Goal: Transaction & Acquisition: Book appointment/travel/reservation

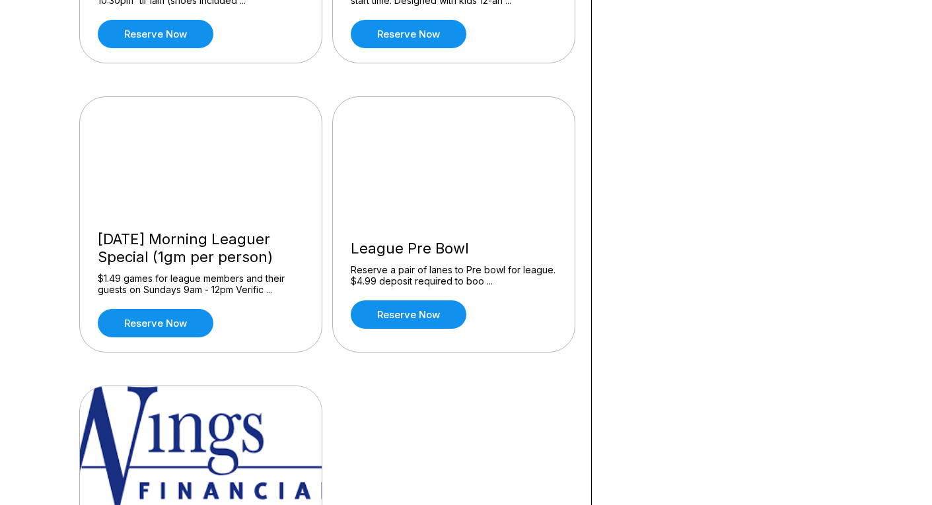
scroll to position [1221, 0]
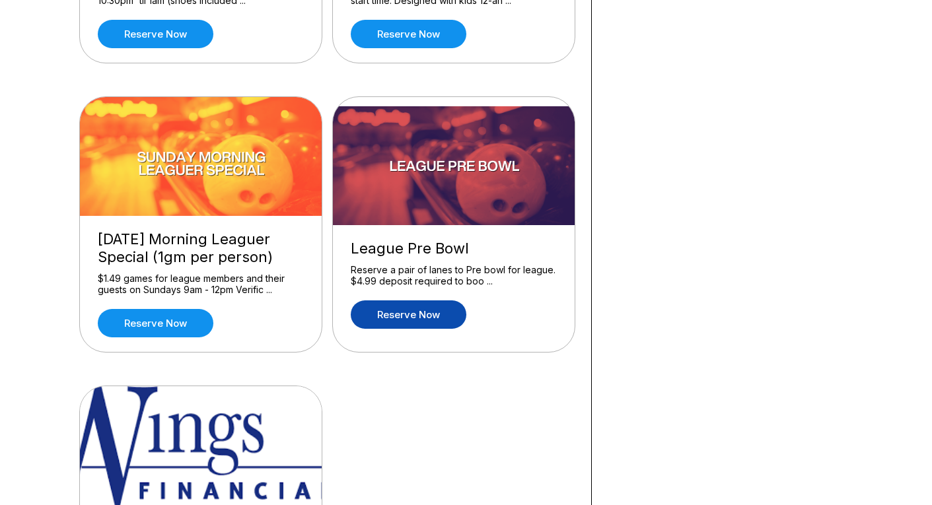
click at [427, 318] on link "Reserve now" at bounding box center [409, 315] width 116 height 28
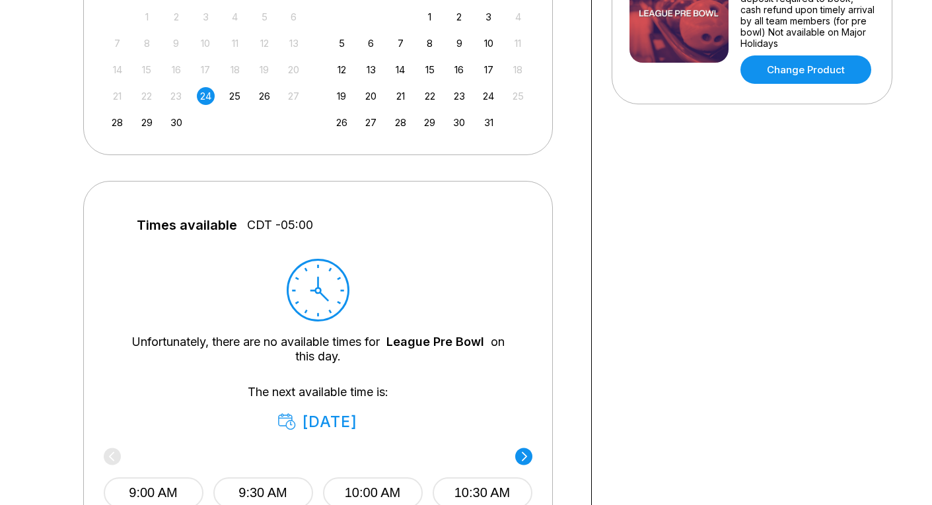
scroll to position [377, 0]
click at [144, 124] on div "29" at bounding box center [147, 123] width 18 height 18
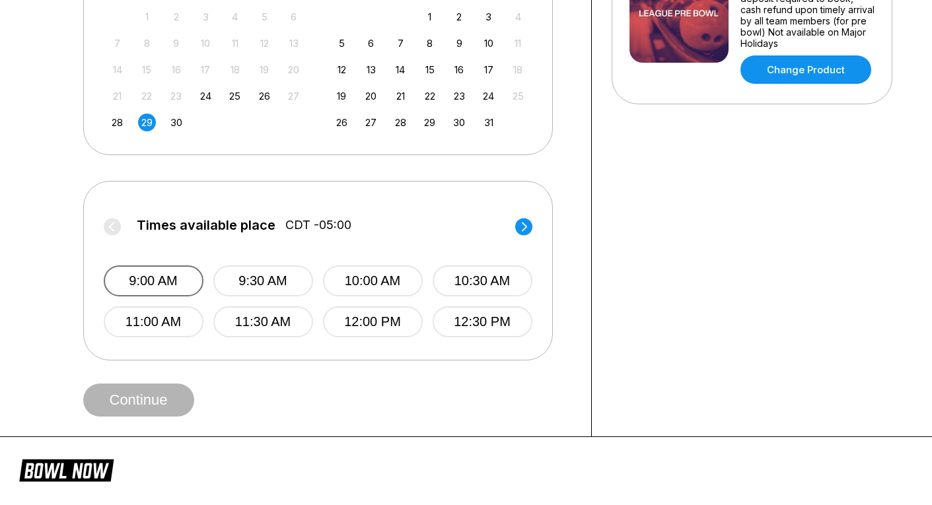
click at [150, 281] on button "9:00 AM" at bounding box center [154, 281] width 100 height 31
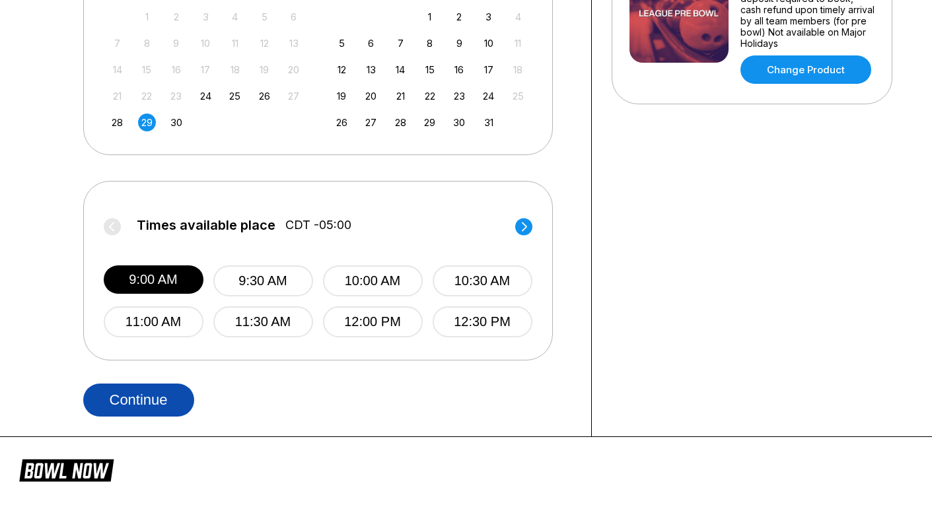
click at [154, 400] on button "Continue" at bounding box center [138, 400] width 111 height 33
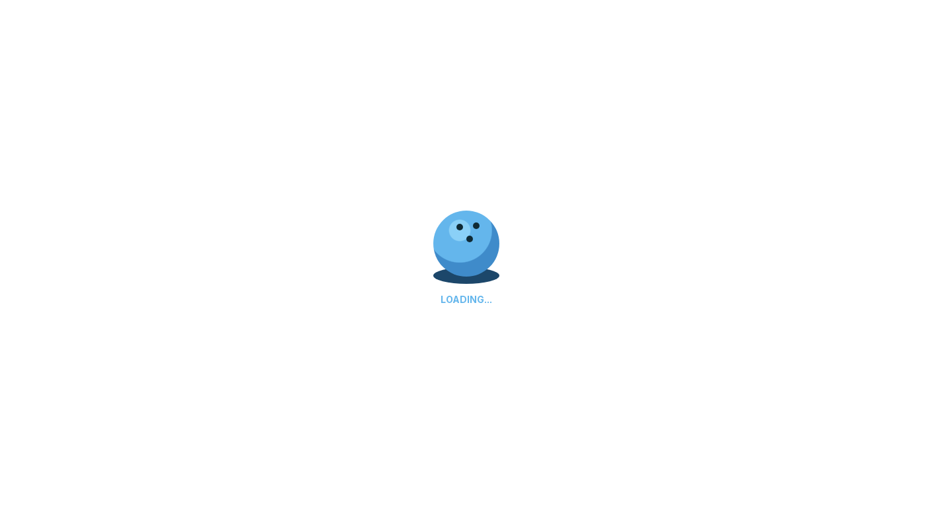
select select "**"
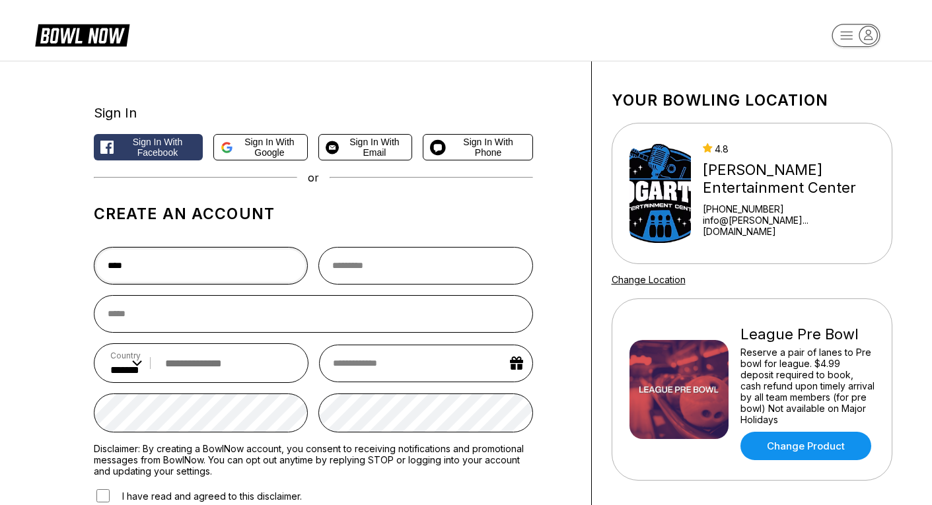
type input "****"
type input "*********"
type input "**********"
click at [195, 370] on input "tel" at bounding box center [226, 363] width 134 height 24
type input "**********"
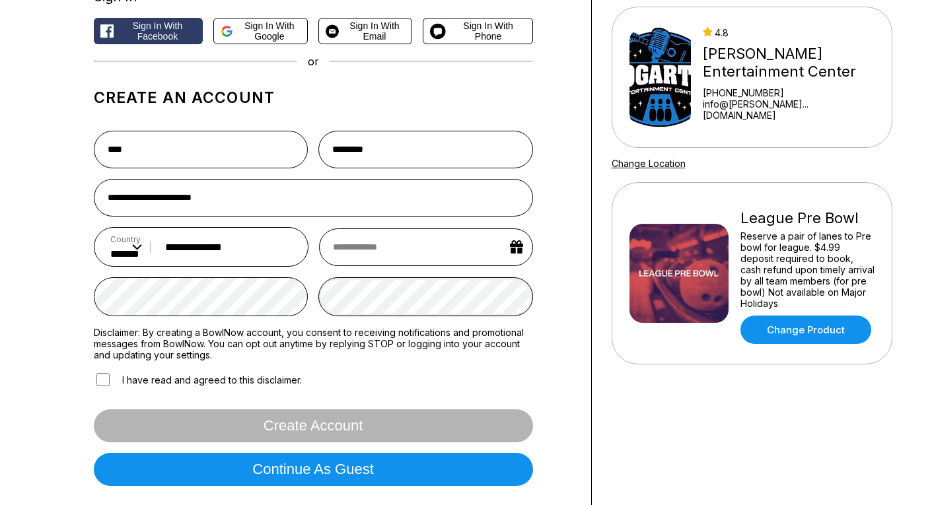
scroll to position [117, 0]
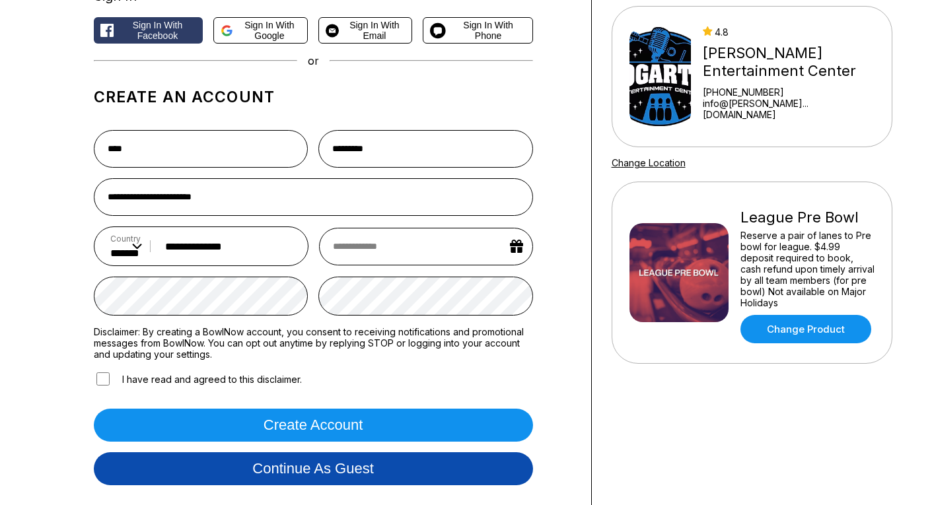
click at [268, 475] on button "Continue as guest" at bounding box center [313, 469] width 439 height 33
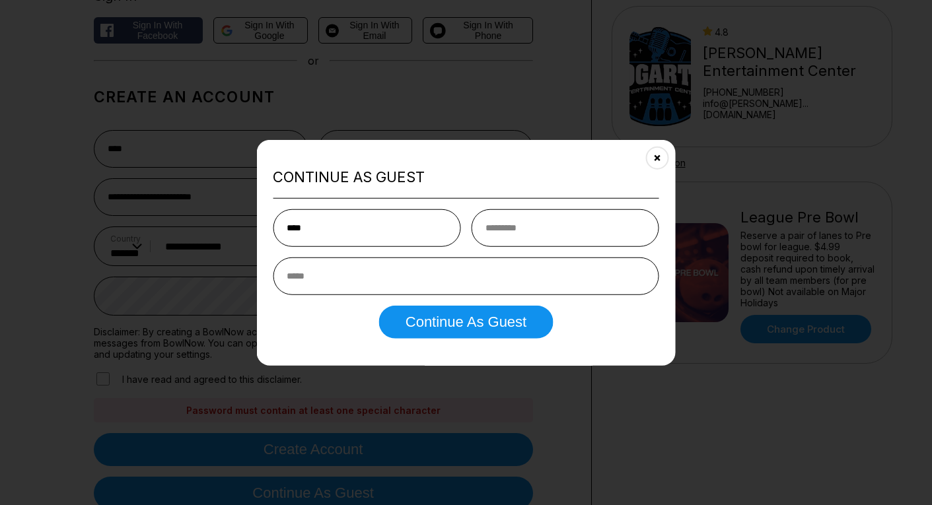
type input "****"
type input "*"
click at [310, 229] on input "****" at bounding box center [367, 228] width 188 height 38
type input "*"
click at [653, 154] on button "Close" at bounding box center [657, 157] width 32 height 32
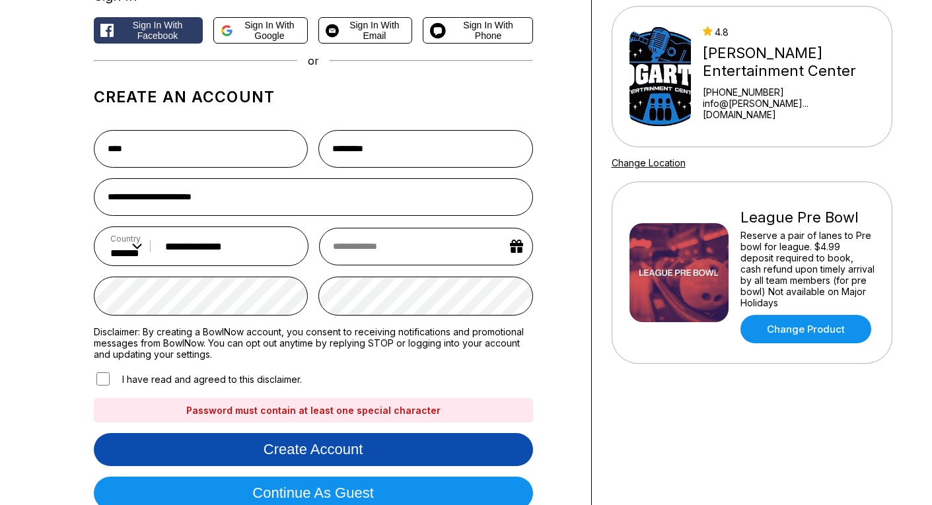
click at [355, 452] on button "Create account" at bounding box center [313, 449] width 439 height 33
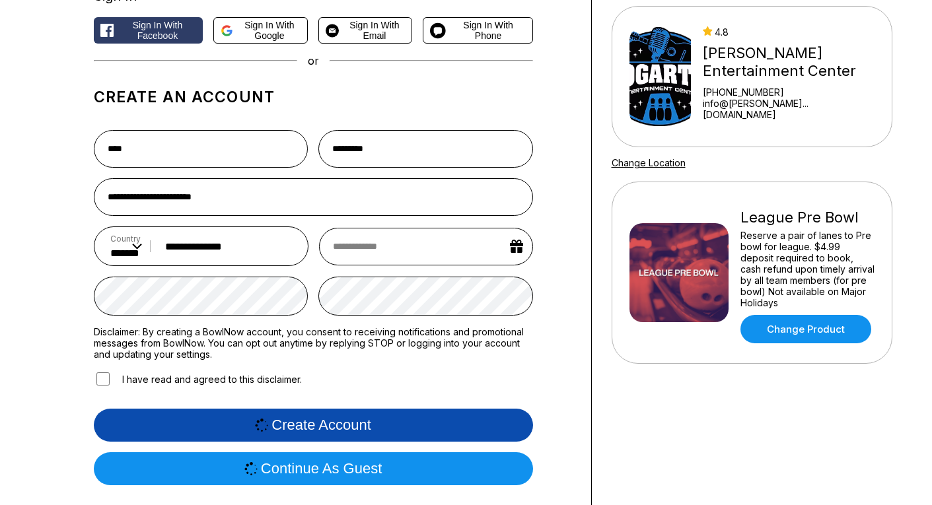
scroll to position [0, 0]
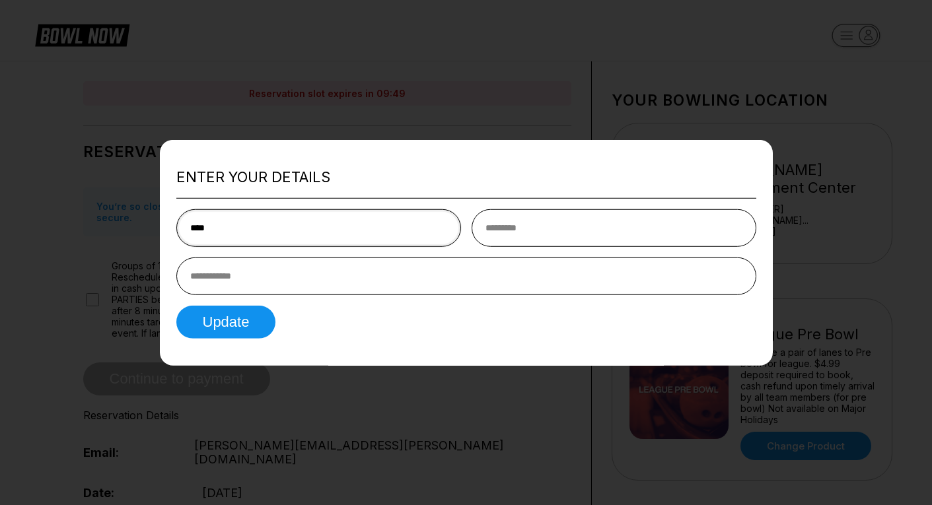
type input "****"
type input "*********"
type input "**********"
click at [211, 322] on button "Update" at bounding box center [226, 322] width 100 height 33
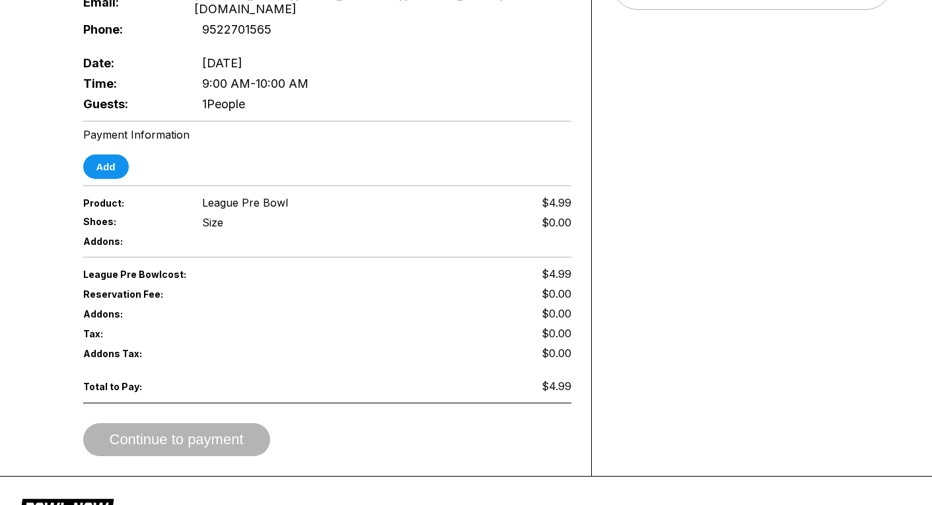
scroll to position [476, 0]
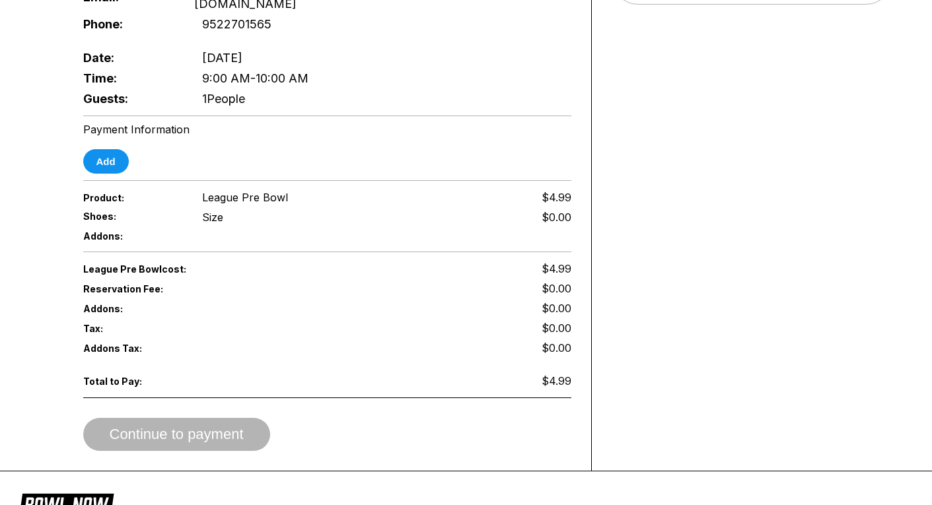
click at [200, 418] on div "Continue to payment" at bounding box center [327, 434] width 488 height 33
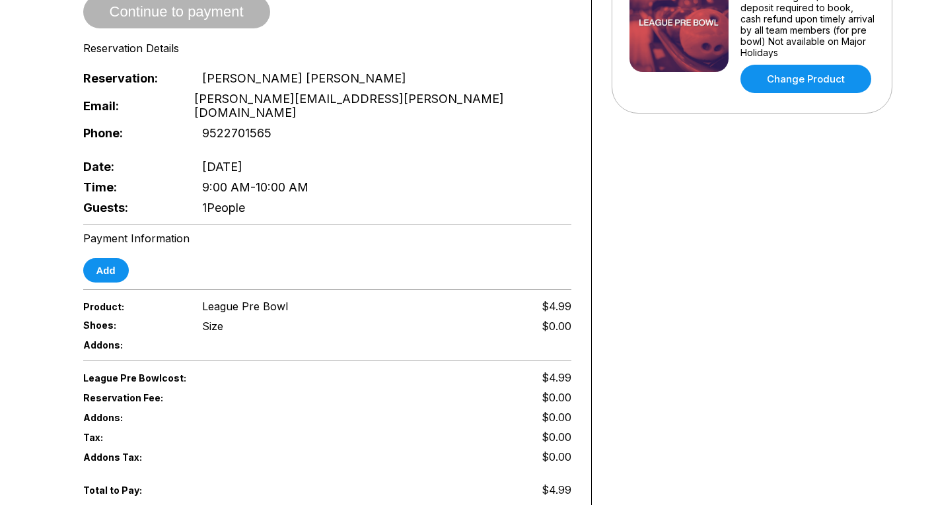
scroll to position [363, 0]
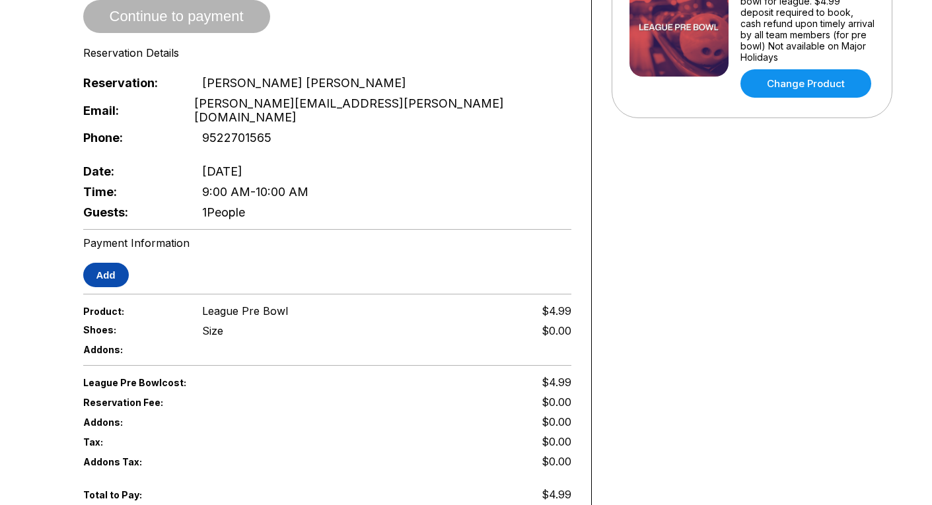
click at [114, 263] on button "Add" at bounding box center [106, 275] width 46 height 24
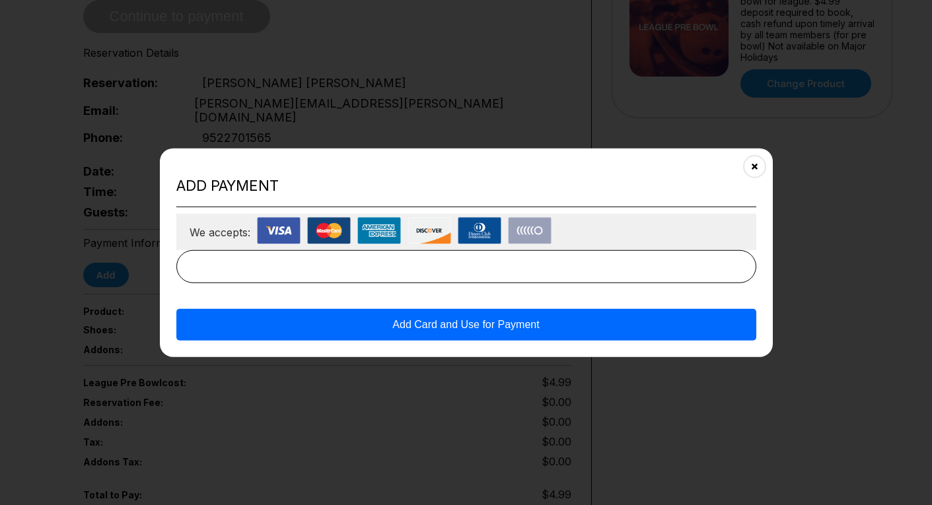
click at [283, 229] on img at bounding box center [279, 230] width 44 height 27
click at [420, 320] on button "Add Card and Use for Payment" at bounding box center [466, 325] width 580 height 32
click at [423, 327] on button "Add Card and Use for Payment" at bounding box center [466, 325] width 580 height 32
click at [556, 192] on h2 "Add payment" at bounding box center [466, 186] width 580 height 18
click at [754, 166] on icon "Close" at bounding box center [754, 166] width 11 height 11
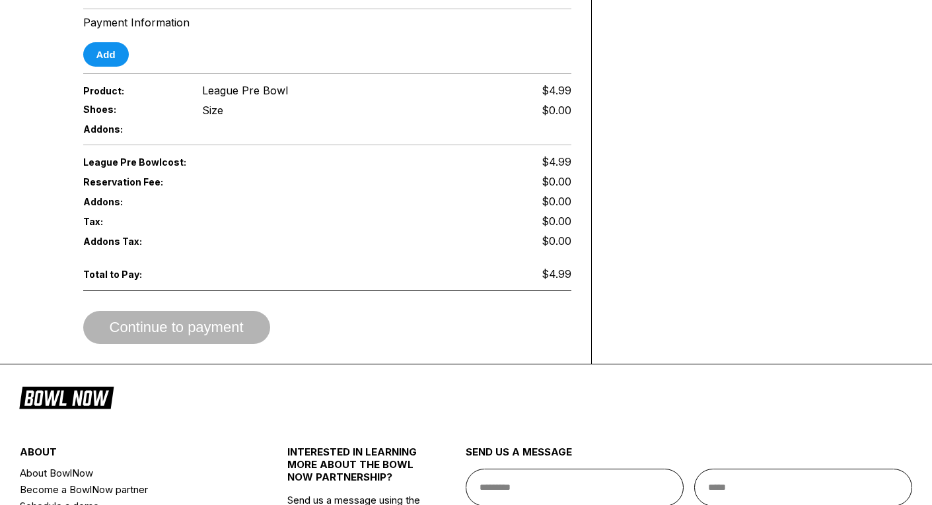
scroll to position [585, 0]
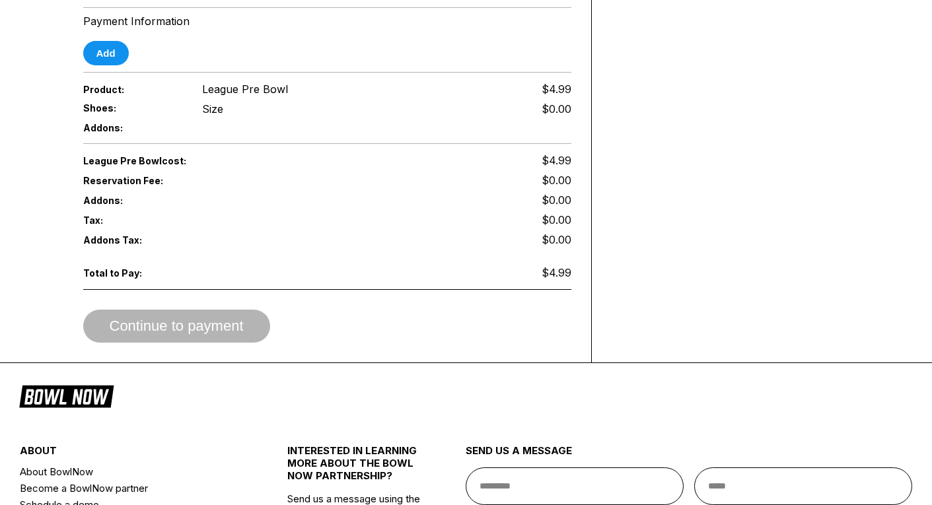
click at [200, 310] on div "Continue to payment" at bounding box center [327, 326] width 488 height 33
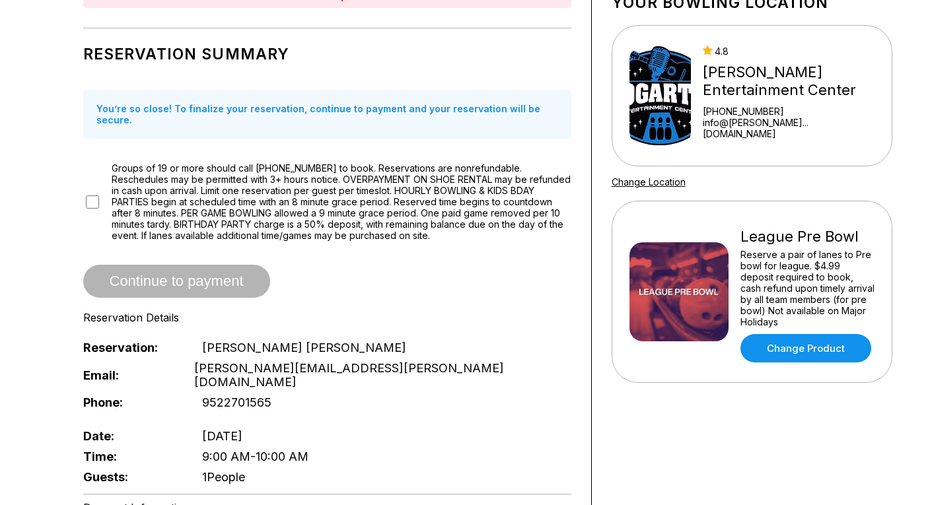
scroll to position [100, 0]
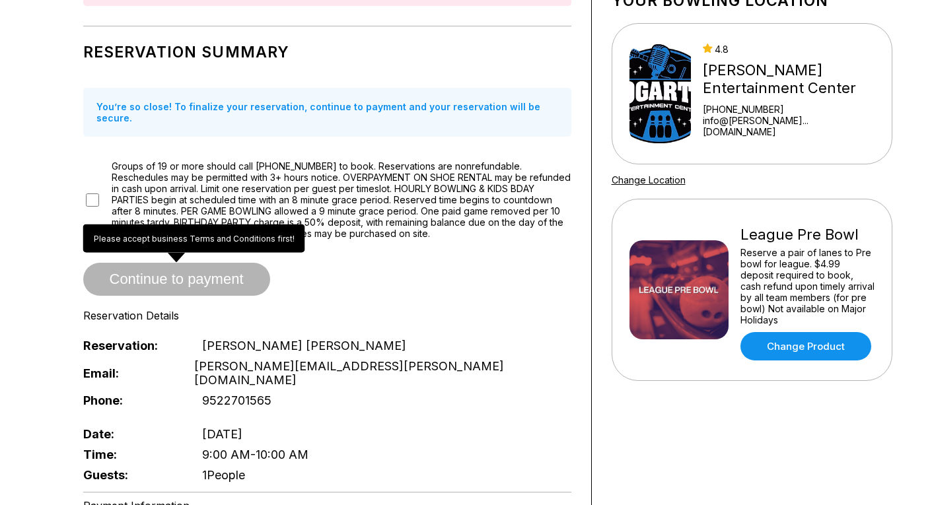
click at [186, 273] on span "Continue to payment" at bounding box center [176, 279] width 187 height 13
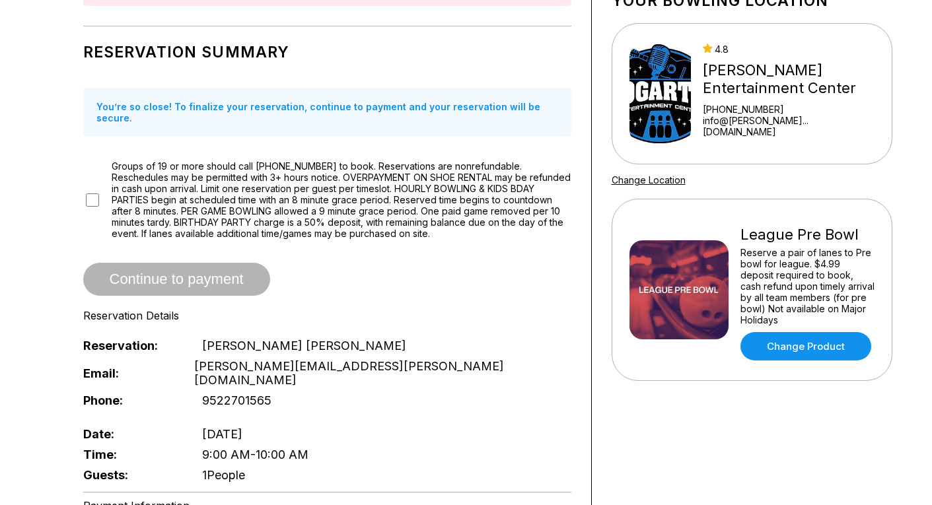
click at [171, 273] on span "Continue to payment" at bounding box center [176, 279] width 187 height 13
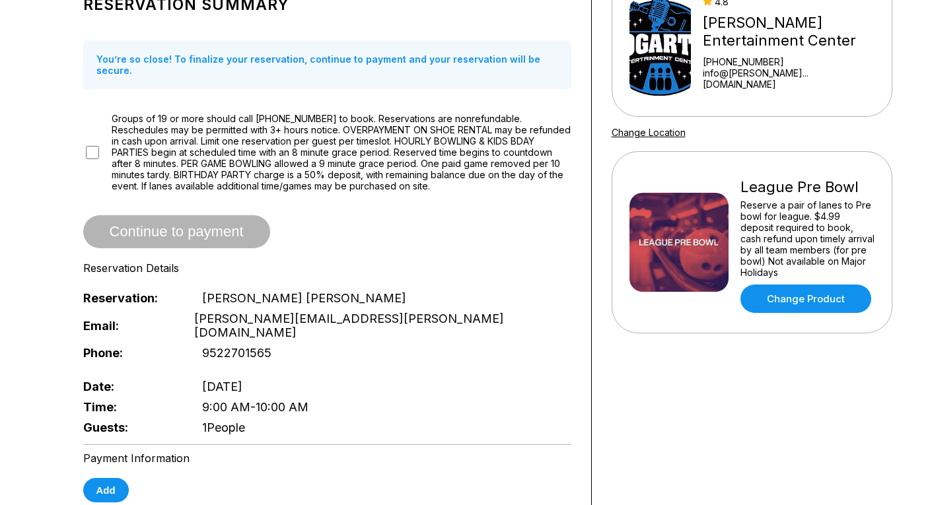
scroll to position [197, 0]
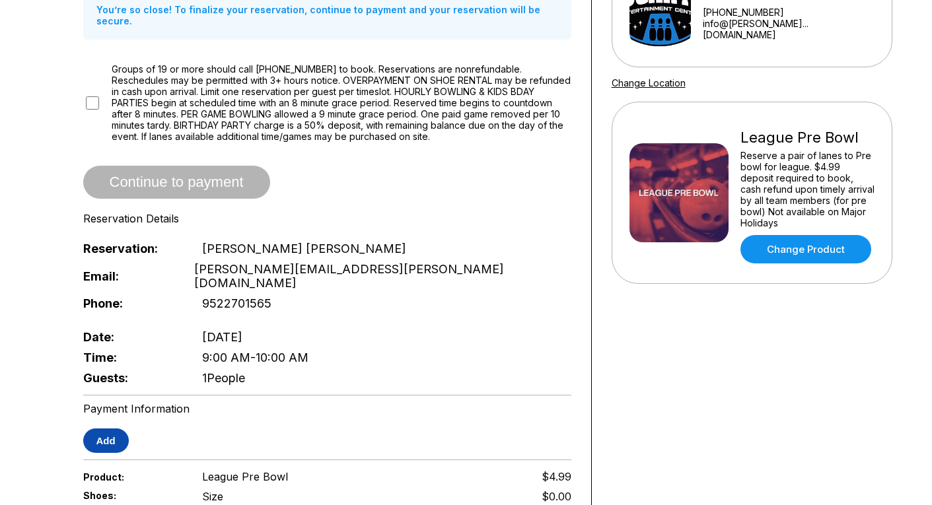
click at [110, 429] on button "Add" at bounding box center [106, 441] width 46 height 24
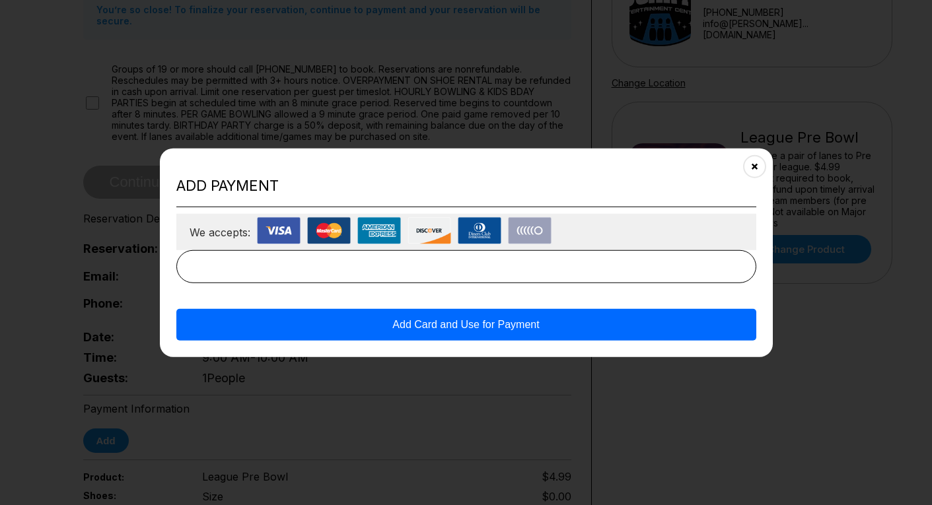
click at [431, 323] on button "Add Card and Use for Payment" at bounding box center [466, 325] width 580 height 32
click at [425, 326] on button "Add Card and Use for Payment" at bounding box center [466, 325] width 580 height 32
click at [753, 166] on icon "Close" at bounding box center [754, 166] width 11 height 11
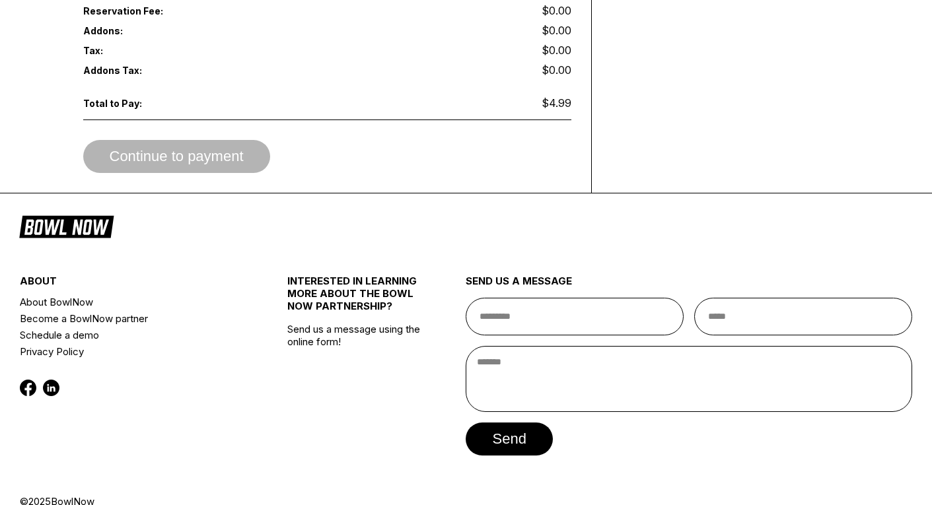
scroll to position [753, 0]
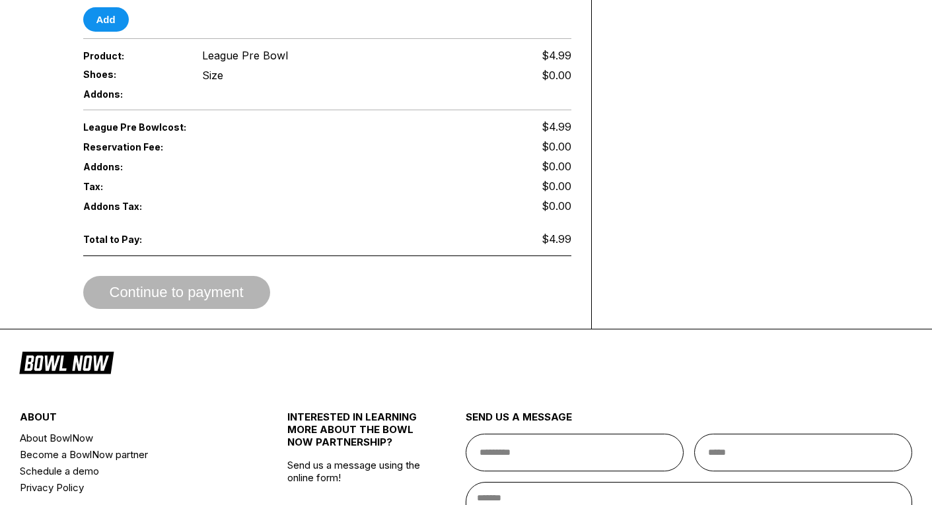
click at [155, 276] on div "Continue to payment" at bounding box center [327, 292] width 488 height 33
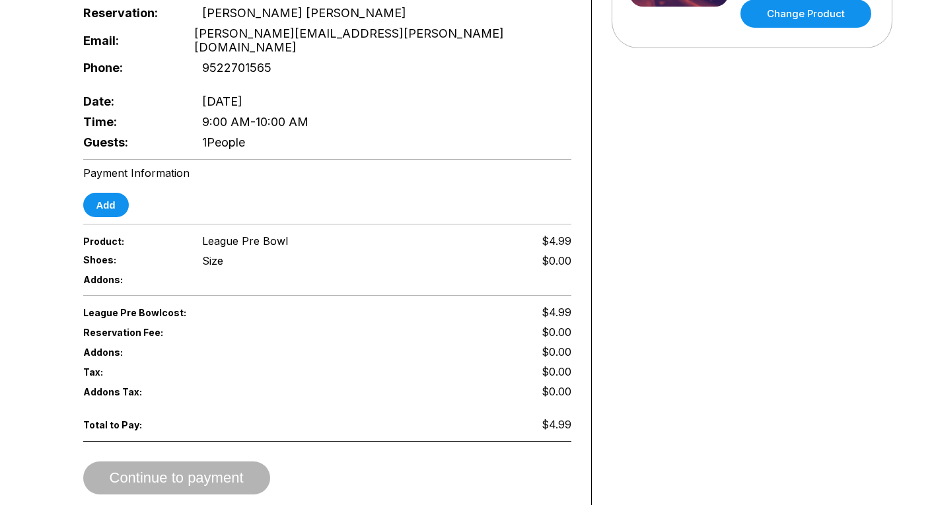
scroll to position [431, 0]
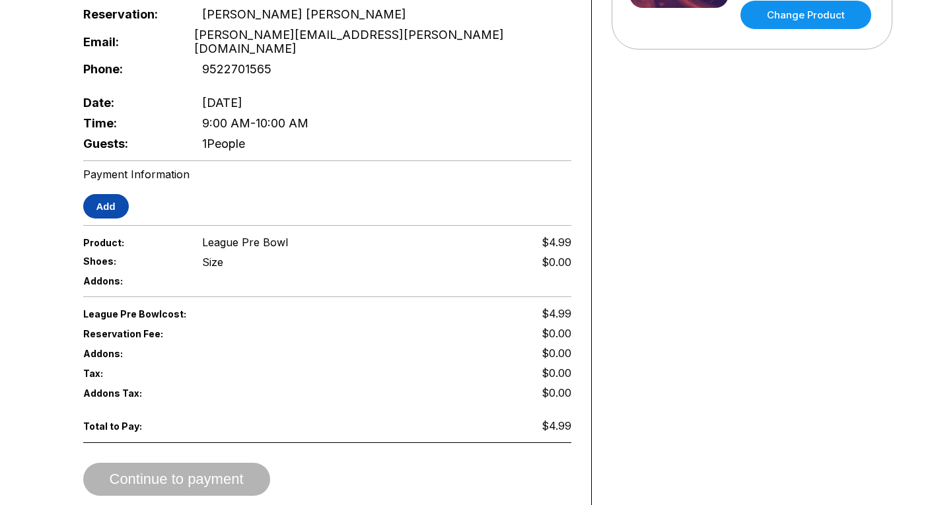
click at [105, 194] on button "Add" at bounding box center [106, 206] width 46 height 24
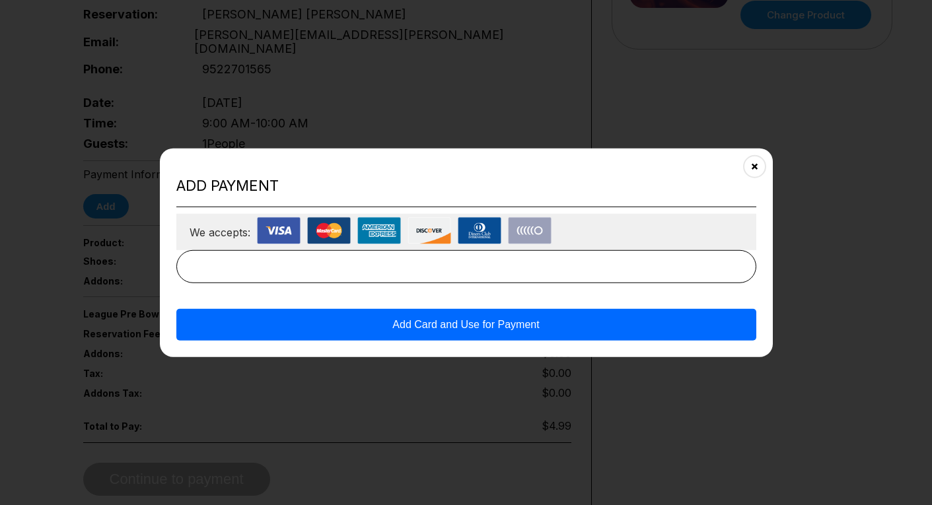
click at [272, 237] on img at bounding box center [279, 230] width 44 height 27
click at [275, 232] on img at bounding box center [279, 230] width 44 height 27
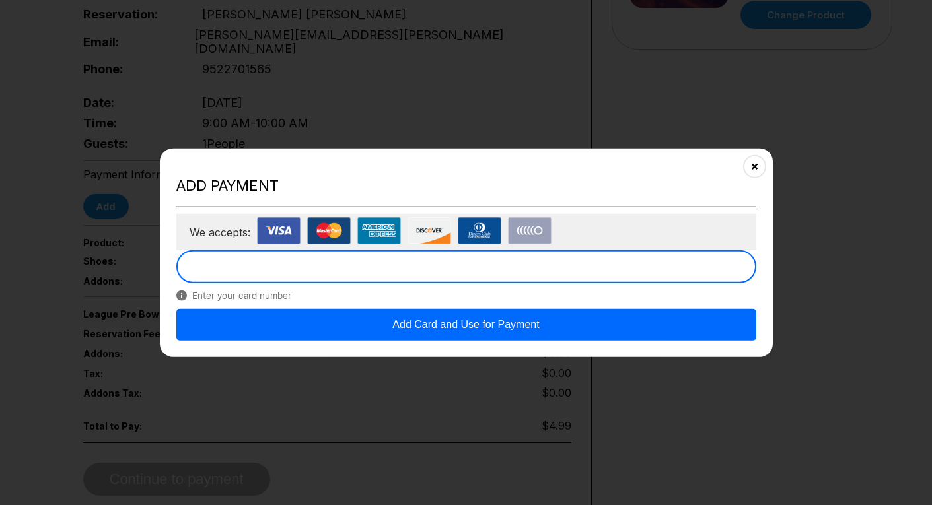
click at [443, 325] on button "Add Card and Use for Payment" at bounding box center [466, 325] width 580 height 32
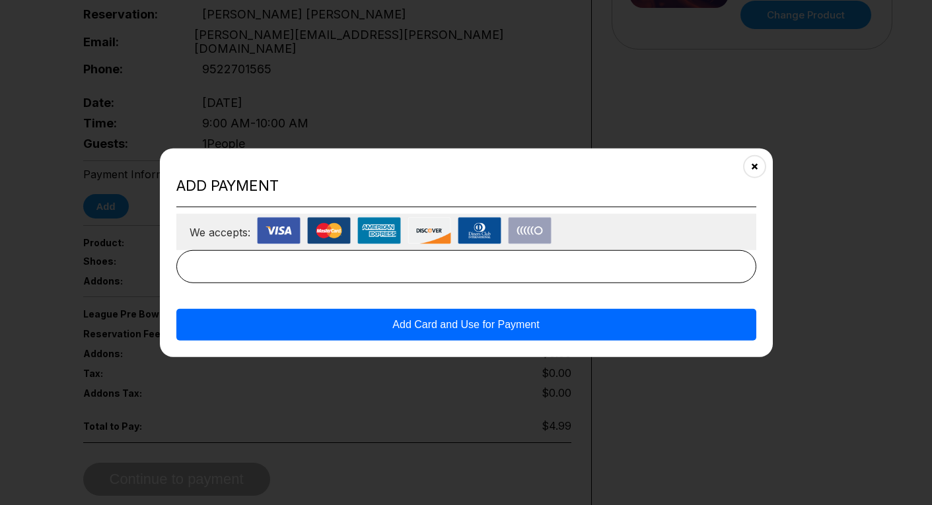
click at [394, 322] on button "Add Card and Use for Payment" at bounding box center [466, 325] width 580 height 32
click at [396, 324] on button "Add Card and Use for Payment" at bounding box center [466, 325] width 580 height 32
click at [490, 321] on button "Add Card and Use for Payment" at bounding box center [466, 325] width 580 height 32
click at [548, 320] on button "Add Card and Use for Payment" at bounding box center [466, 325] width 580 height 32
click at [548, 319] on button "Add Card and Use for Payment" at bounding box center [466, 325] width 580 height 32
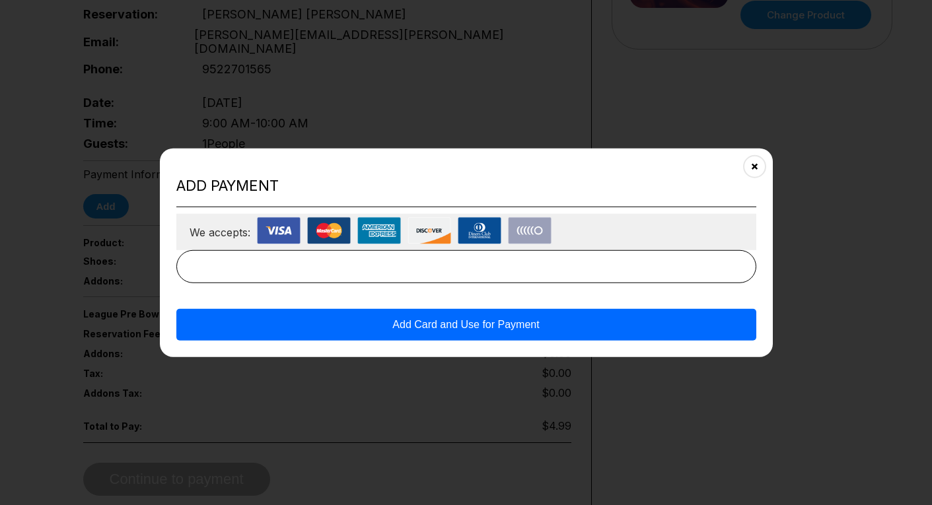
click at [534, 324] on button "Add Card and Use for Payment" at bounding box center [466, 325] width 580 height 32
click at [293, 234] on img at bounding box center [279, 230] width 44 height 27
click at [246, 184] on h2 "Add payment" at bounding box center [466, 186] width 580 height 18
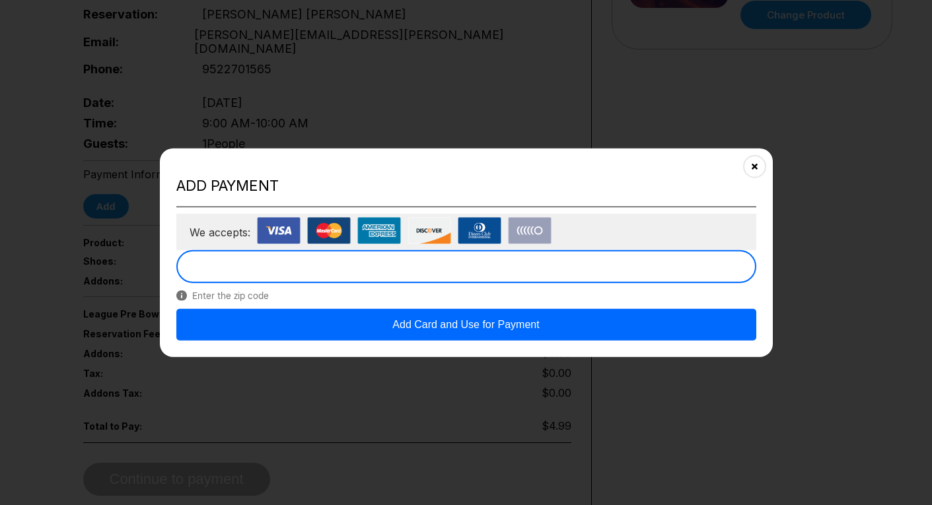
click at [647, 328] on button "Add Card and Use for Payment" at bounding box center [466, 325] width 580 height 32
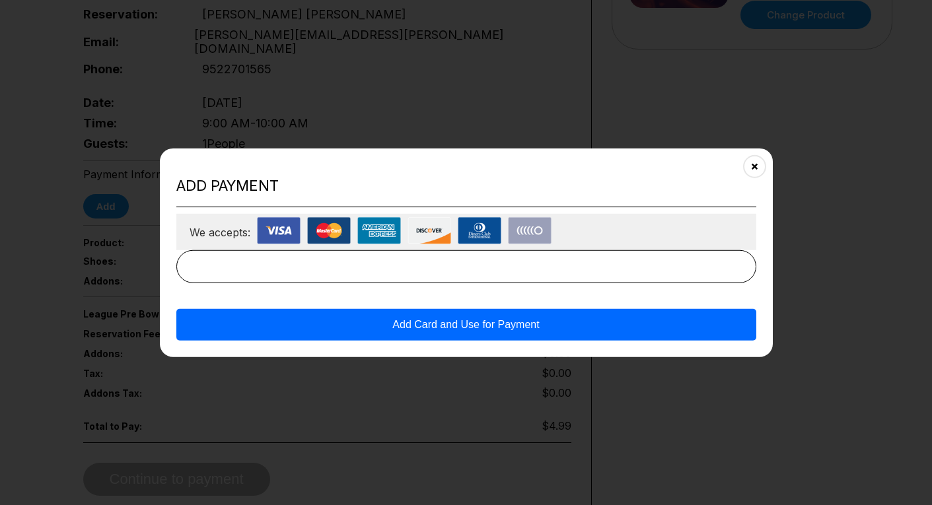
click at [647, 328] on button "Add Card and Use for Payment" at bounding box center [466, 325] width 580 height 32
click at [630, 328] on button "Add Card and Use for Payment" at bounding box center [466, 325] width 580 height 32
click at [492, 326] on button "Add Card and Use for Payment" at bounding box center [466, 325] width 580 height 32
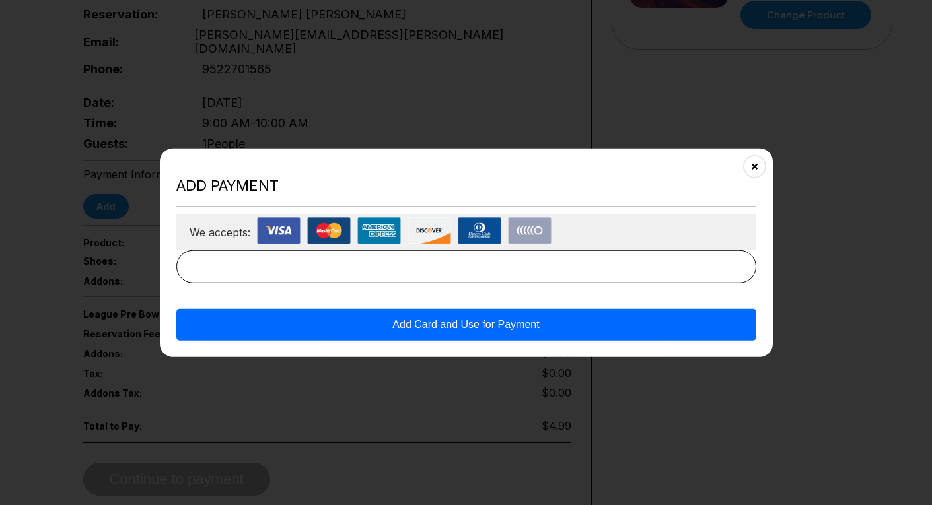
click at [492, 326] on button "Add Card and Use for Payment" at bounding box center [466, 325] width 580 height 32
click at [752, 165] on icon "Close" at bounding box center [754, 166] width 11 height 11
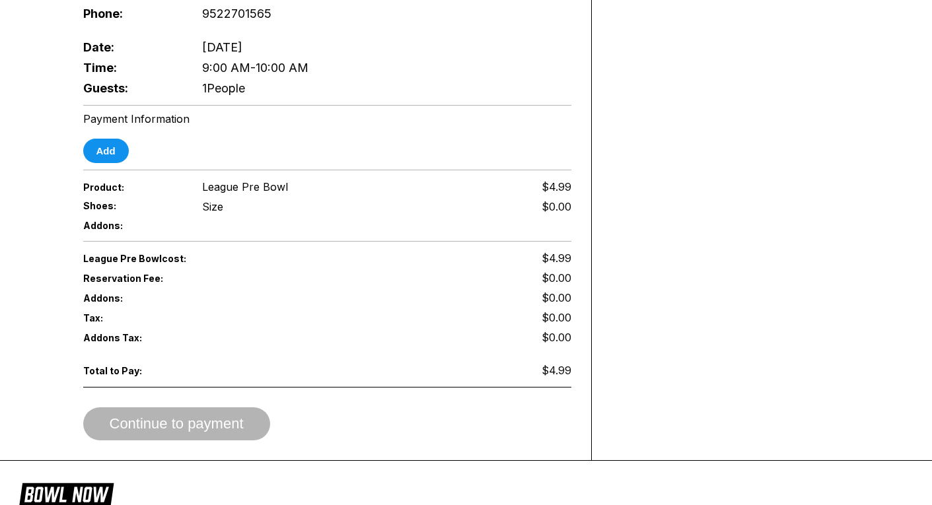
scroll to position [452, 0]
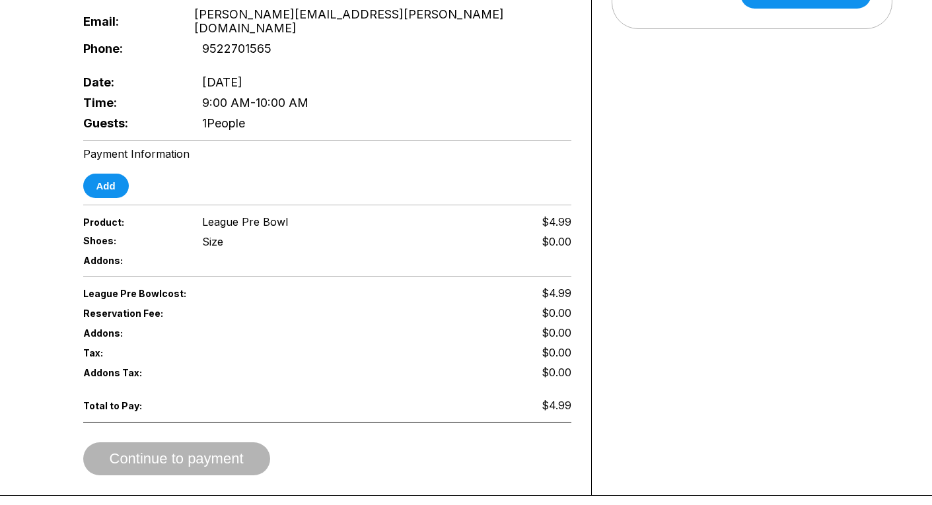
click at [232, 443] on div "Continue to payment" at bounding box center [327, 459] width 488 height 33
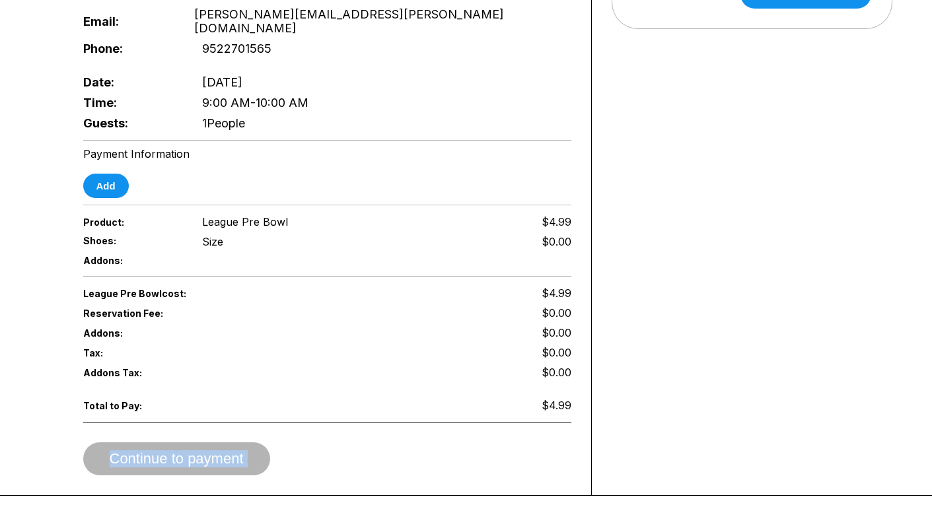
click at [232, 443] on div "Continue to payment" at bounding box center [327, 459] width 488 height 33
click at [314, 323] on div "Addons: $0.00" at bounding box center [327, 333] width 488 height 20
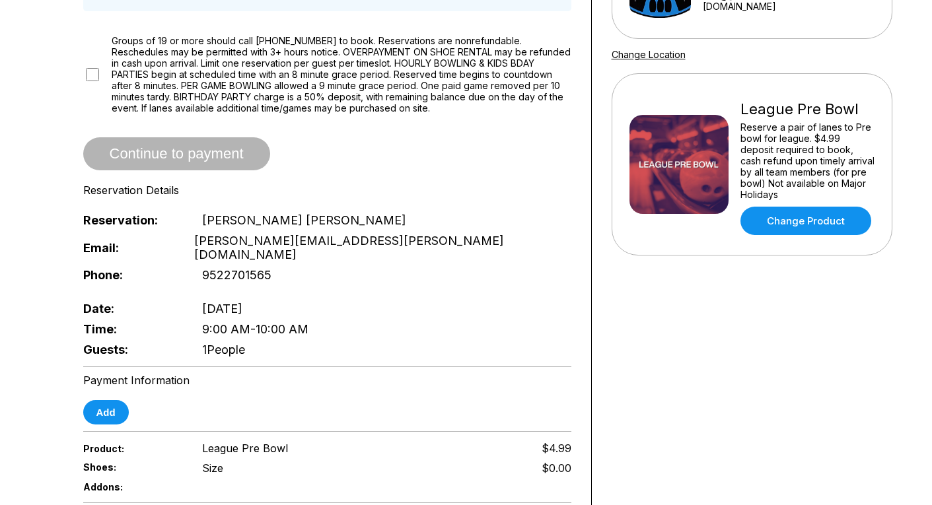
scroll to position [221, 0]
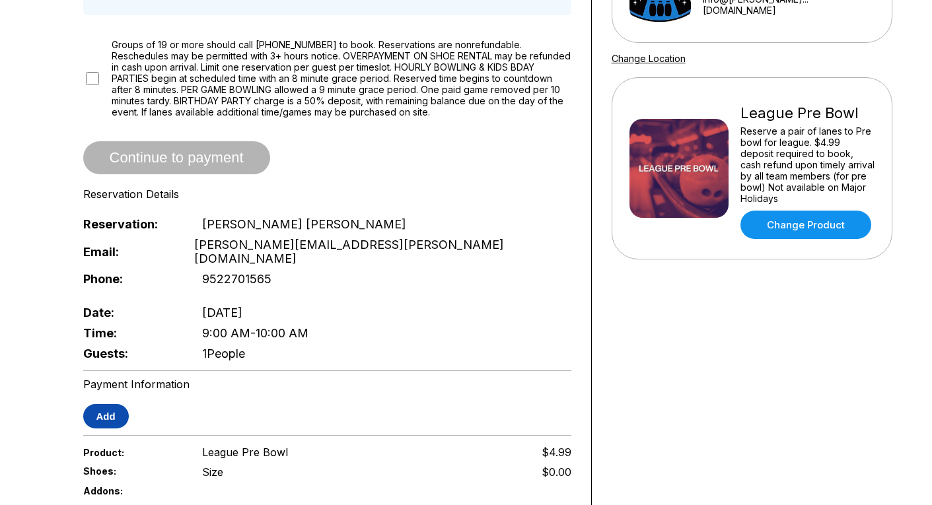
click at [120, 404] on button "Add" at bounding box center [106, 416] width 46 height 24
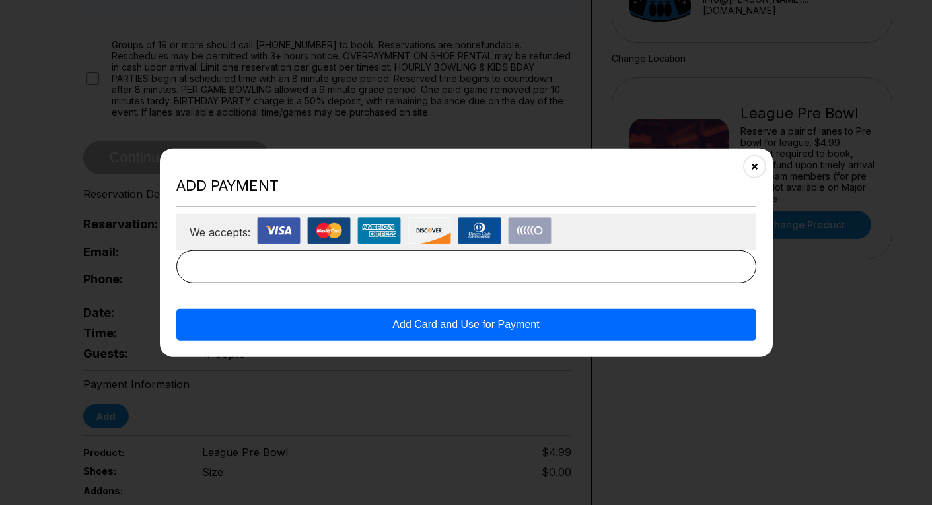
click at [279, 228] on img at bounding box center [279, 230] width 44 height 27
click at [753, 167] on icon "Close" at bounding box center [754, 166] width 11 height 11
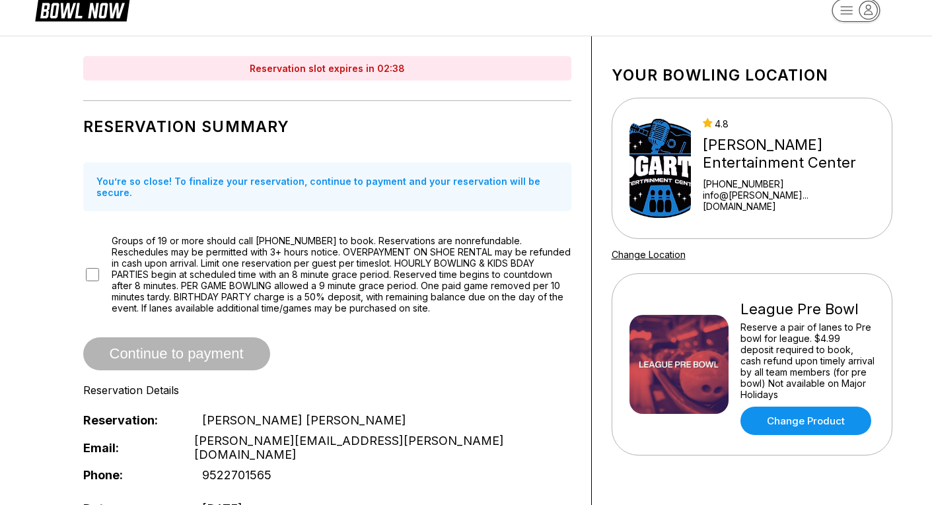
scroll to position [21, 0]
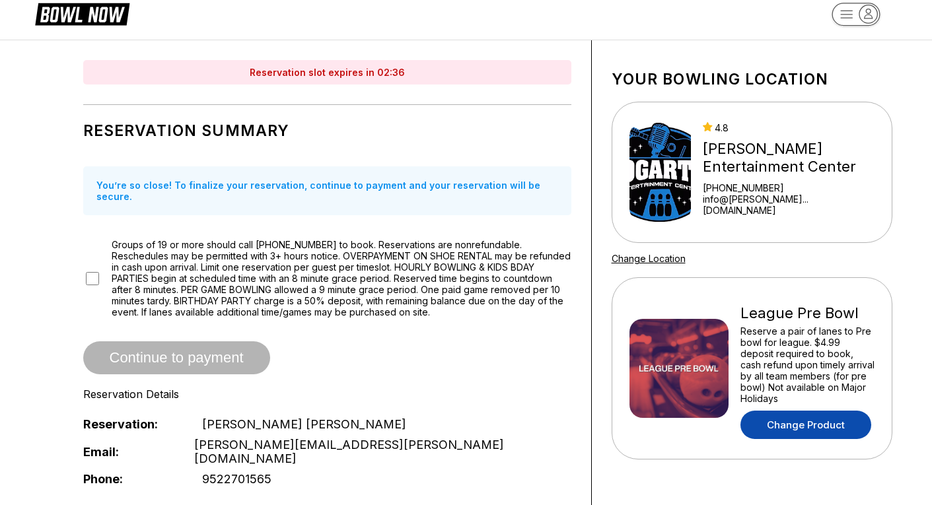
click at [808, 412] on link "Change Product" at bounding box center [806, 425] width 131 height 28
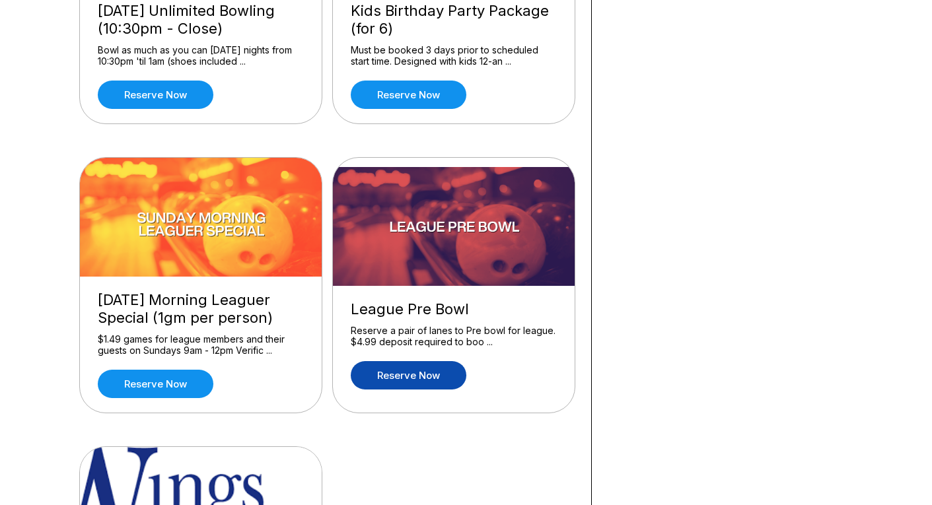
scroll to position [1163, 0]
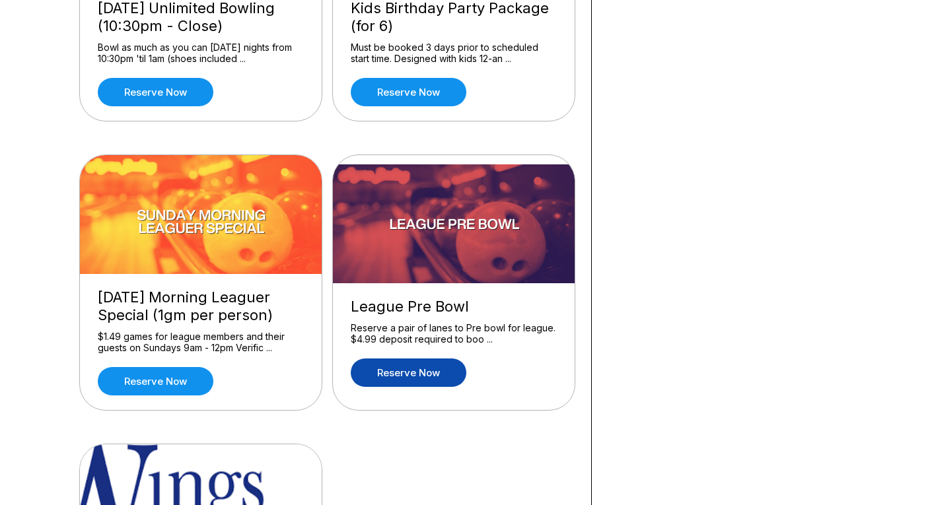
click at [418, 371] on link "Reserve now" at bounding box center [409, 373] width 116 height 28
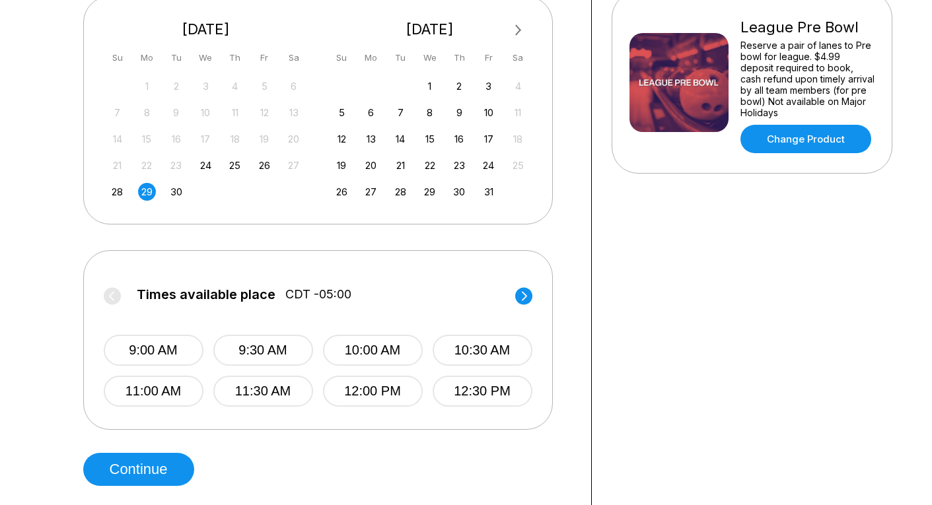
scroll to position [308, 0]
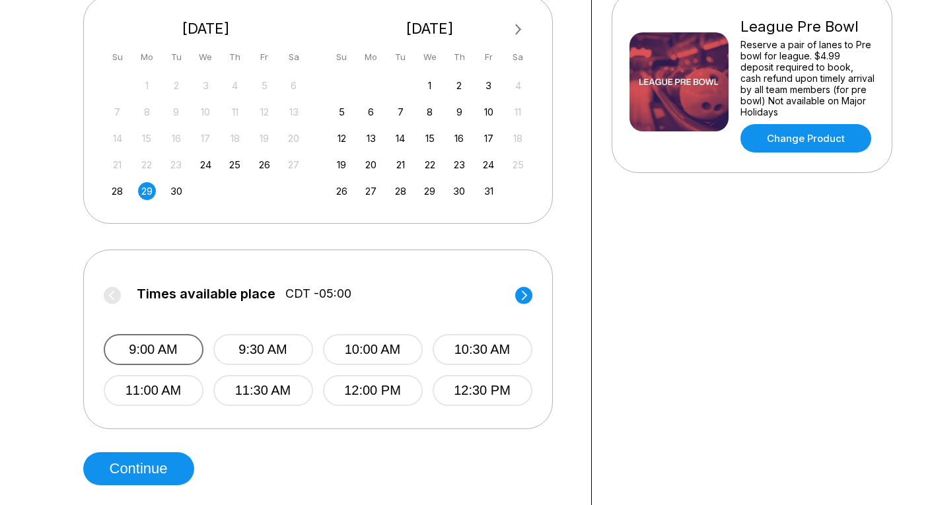
click at [160, 344] on button "9:00 AM" at bounding box center [154, 349] width 100 height 31
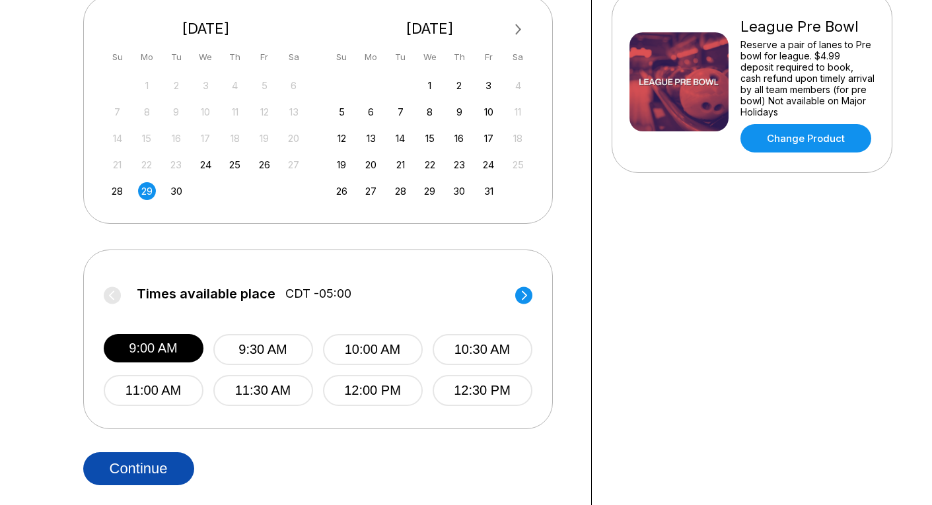
click at [153, 467] on button "Continue" at bounding box center [138, 469] width 111 height 33
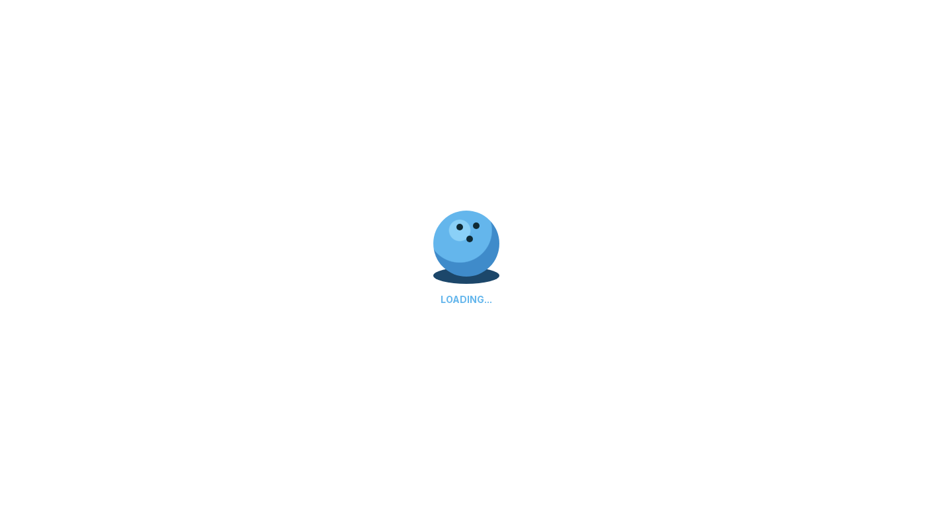
scroll to position [68, 0]
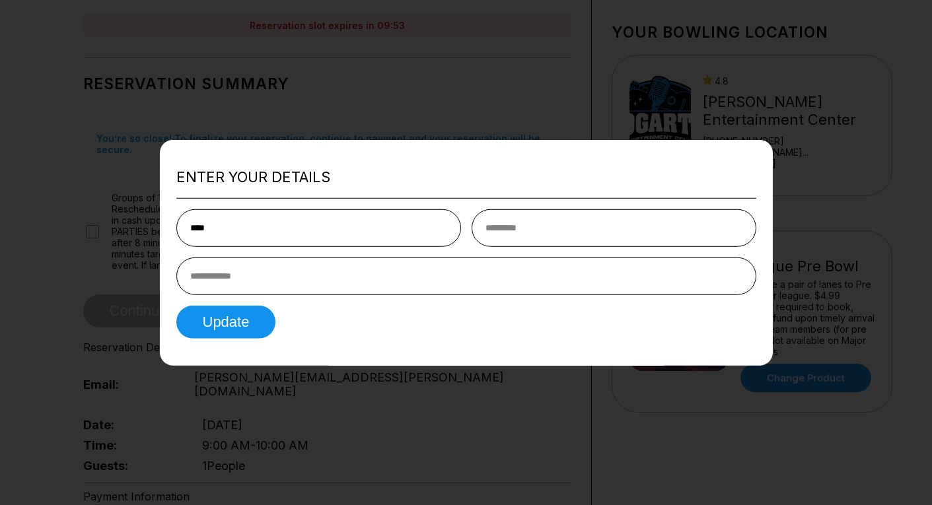
type input "****"
type input "*********"
type input "**********"
click at [235, 326] on button "Update" at bounding box center [226, 322] width 100 height 33
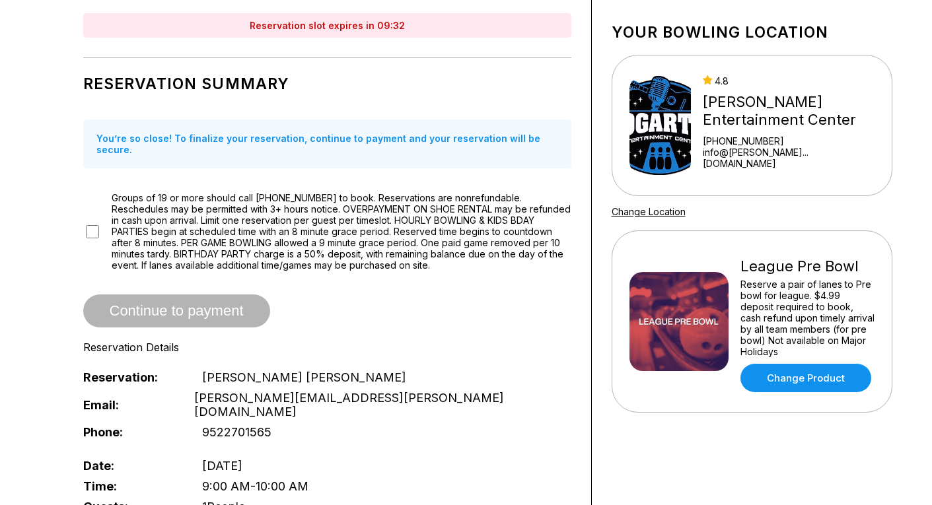
click at [168, 305] on span "Continue to payment" at bounding box center [176, 311] width 187 height 13
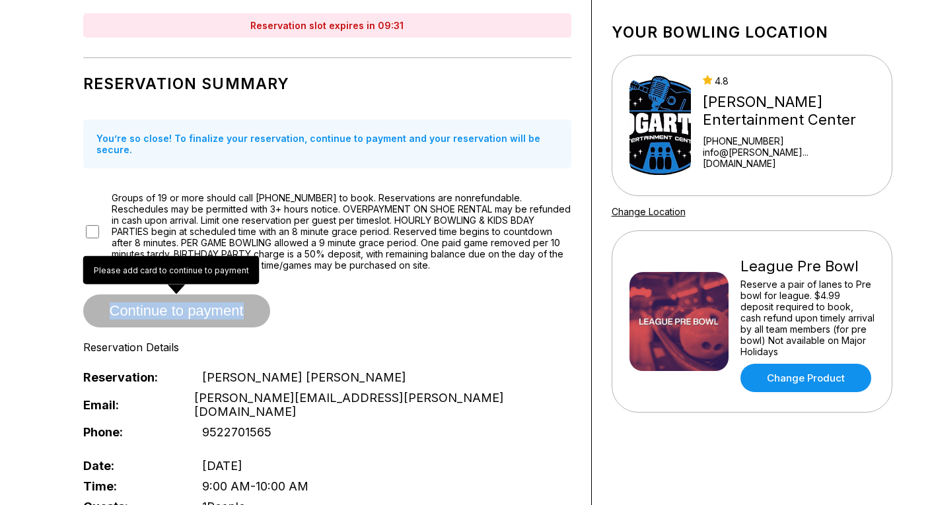
click at [168, 305] on span "Continue to payment" at bounding box center [176, 311] width 187 height 13
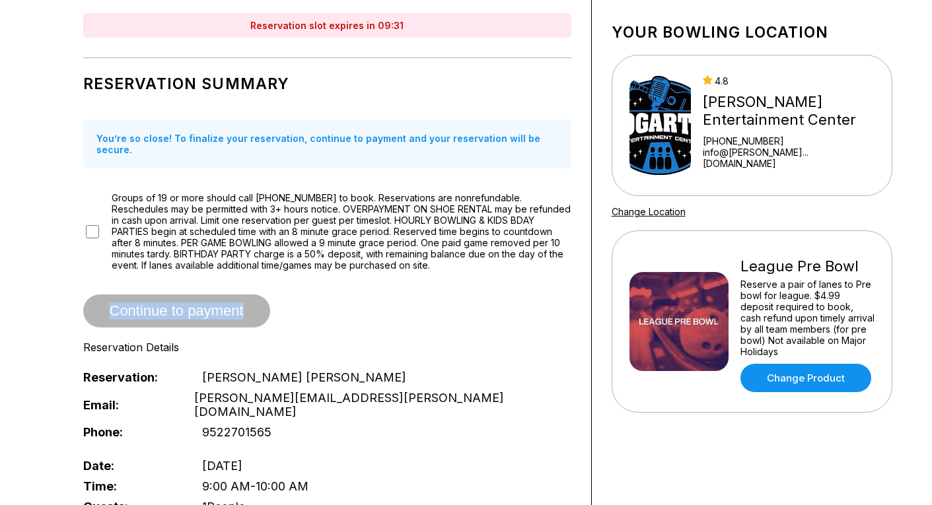
click at [168, 305] on span "Continue to payment" at bounding box center [176, 311] width 187 height 13
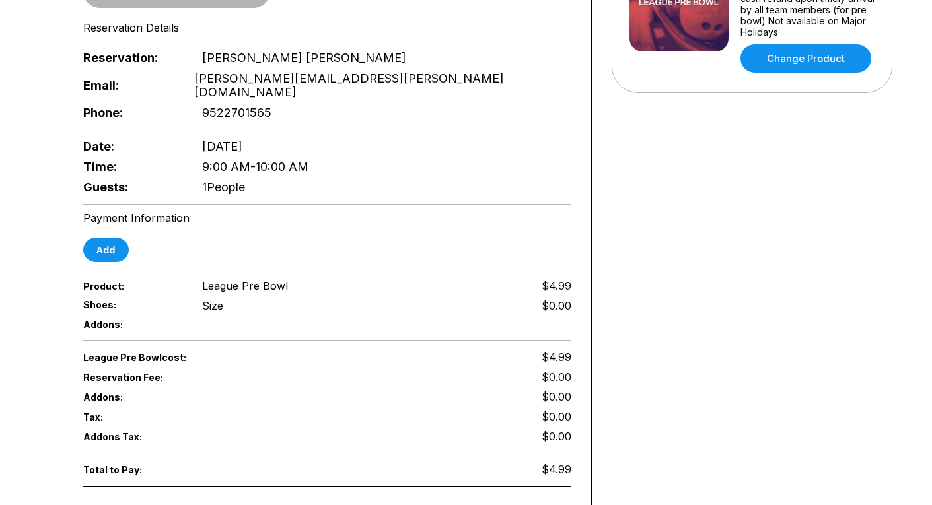
scroll to position [388, 0]
click at [112, 237] on button "Add" at bounding box center [106, 249] width 46 height 24
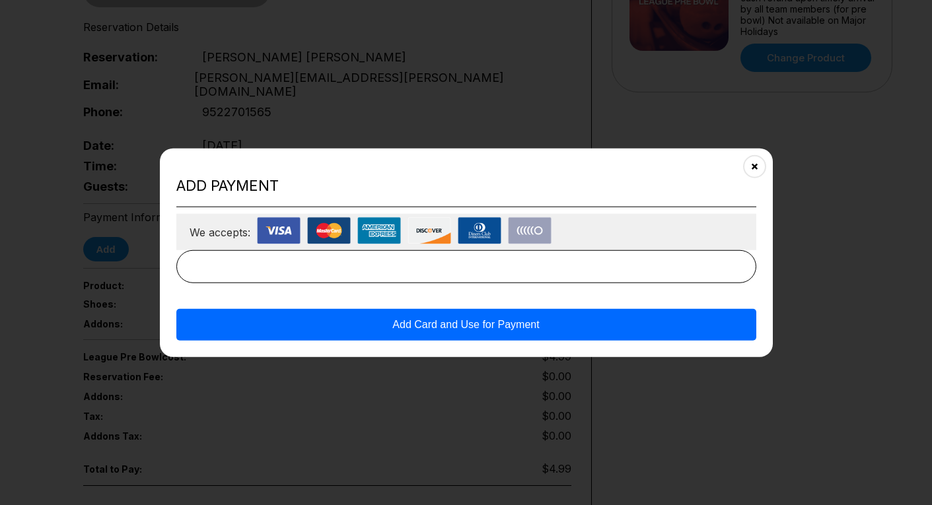
click at [272, 235] on img at bounding box center [279, 230] width 44 height 27
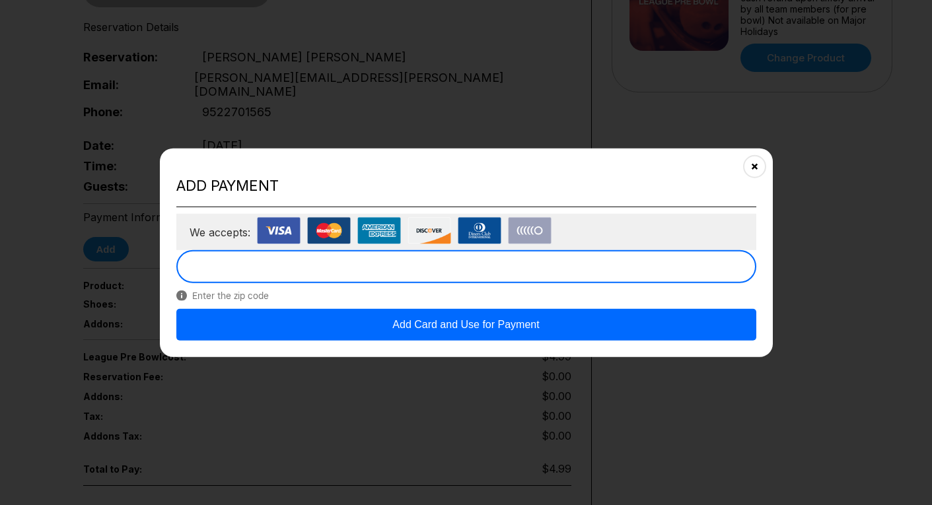
click at [426, 327] on button "Add Card and Use for Payment" at bounding box center [466, 325] width 580 height 32
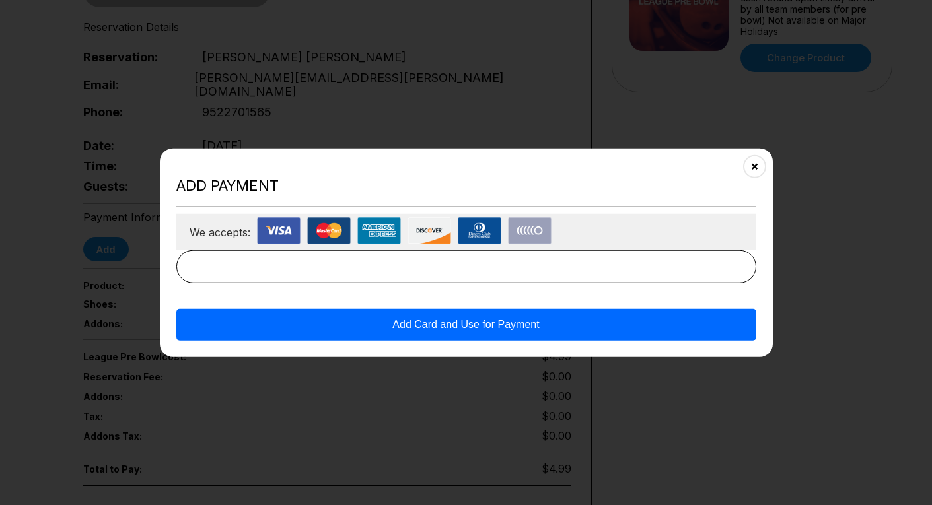
click at [426, 327] on button "Add Card and Use for Payment" at bounding box center [466, 325] width 580 height 32
click at [754, 167] on icon "Close" at bounding box center [754, 166] width 11 height 11
